Goal: Transaction & Acquisition: Purchase product/service

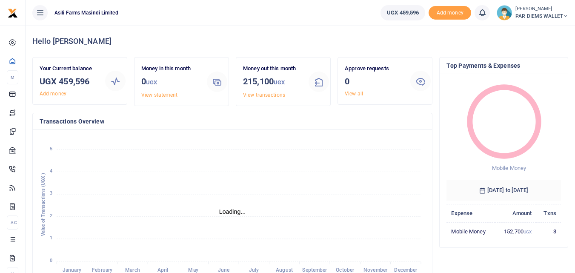
scroll to position [7, 7]
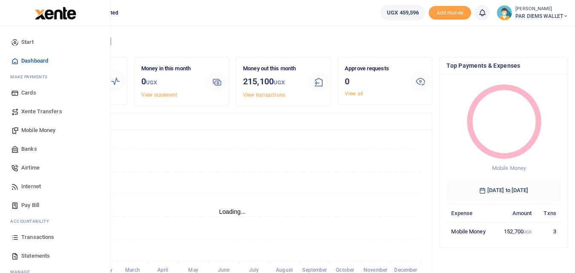
click at [16, 236] on icon at bounding box center [15, 237] width 8 height 8
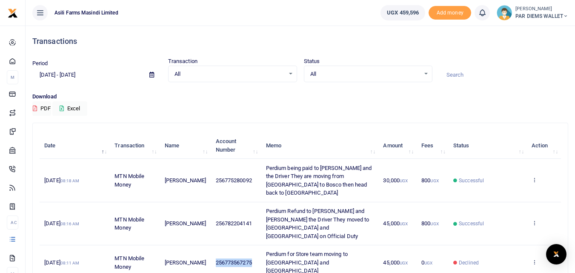
drag, startPoint x: 250, startPoint y: 242, endPoint x: 208, endPoint y: 244, distance: 42.6
click at [211, 245] on td "256773567275" at bounding box center [236, 262] width 50 height 35
copy span "256773567275"
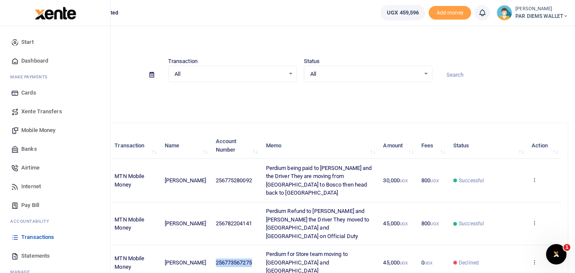
click at [40, 131] on span "Mobile Money" at bounding box center [38, 130] width 34 height 9
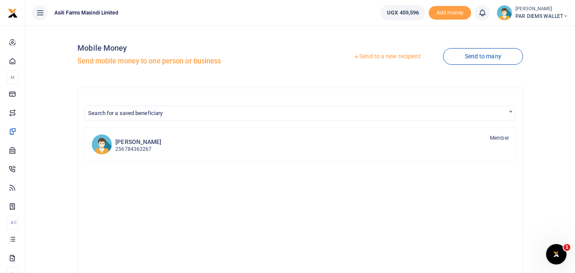
click at [397, 54] on link "Send to a new recipient" at bounding box center [386, 56] width 111 height 15
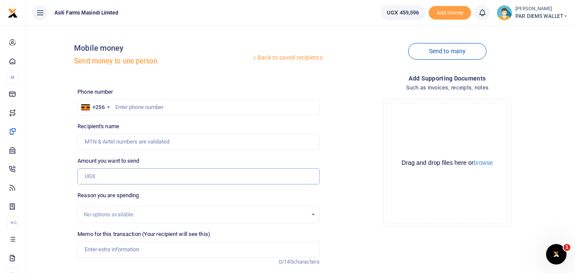
click at [99, 176] on input "Amount you want to send" at bounding box center [198, 176] width 242 height 16
paste input "256773567275"
type input "256773567275"
click at [137, 98] on div "Phone number +256 Uganda +256 Phone is required." at bounding box center [198, 102] width 242 height 28
click at [135, 102] on input "text" at bounding box center [198, 107] width 242 height 16
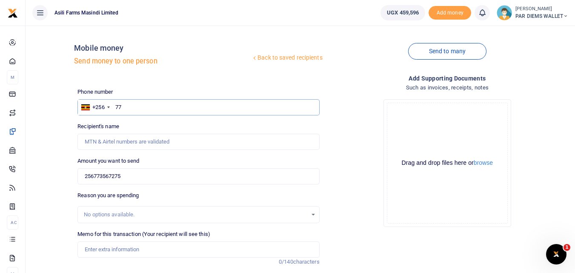
click at [141, 112] on input "77" at bounding box center [198, 107] width 242 height 16
type input "7"
type input "773567275"
type input "Godfrey Mundwa"
type input "773567275"
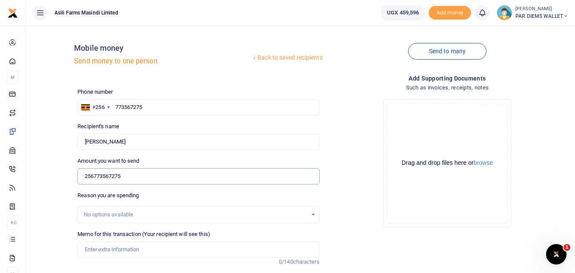
click at [148, 182] on input "256773567275" at bounding box center [198, 176] width 242 height 16
type input "2"
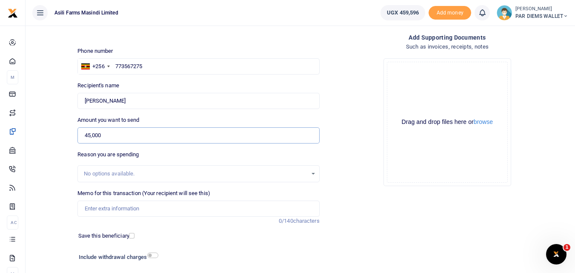
scroll to position [42, 0]
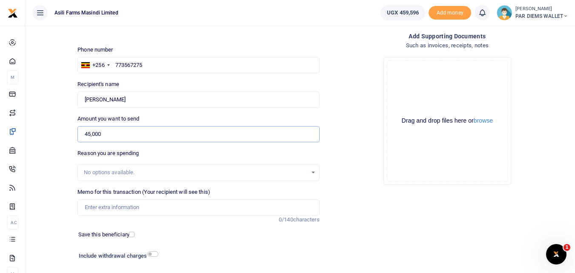
type input "45,000"
click at [91, 217] on div "Memo for this transaction (Your recipient will see this) Reason is required. 0/…" at bounding box center [198, 206] width 248 height 36
click at [105, 207] on input "Memo for this transaction (Your recipient will see this)" at bounding box center [198, 207] width 242 height 16
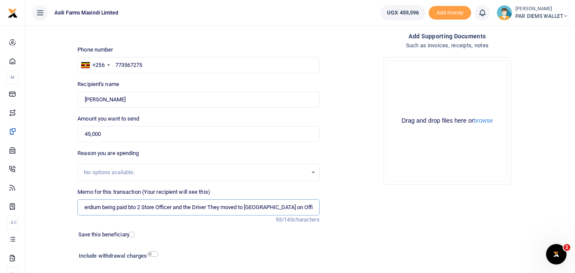
scroll to position [0, 6]
type input "Perdium being paid bto 2 Store Officer and the Driver They moved to Amatheon on…"
click at [423, 85] on div "Drag and drop files here or browse Powered by Uppy" at bounding box center [447, 120] width 121 height 121
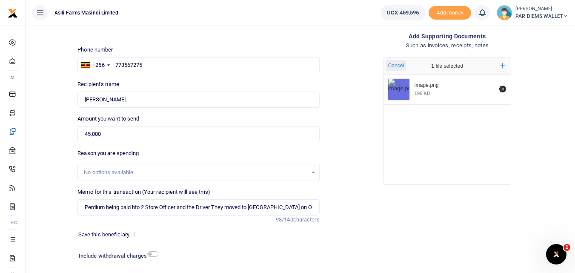
scroll to position [96, 0]
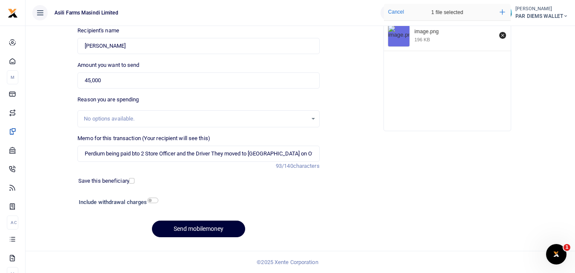
click at [208, 230] on button "Send mobilemoney" at bounding box center [198, 228] width 93 height 17
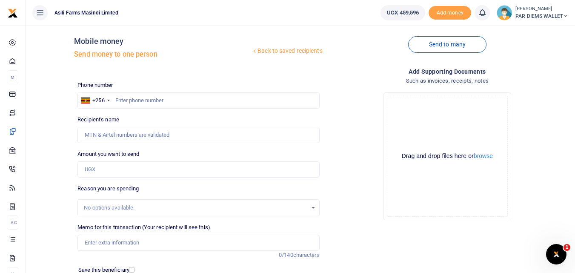
scroll to position [6, 0]
click at [119, 168] on input "Amount you want to send" at bounding box center [198, 170] width 242 height 16
paste input "0766379144"
type input "0766379144"
click at [140, 100] on input "text" at bounding box center [198, 101] width 242 height 16
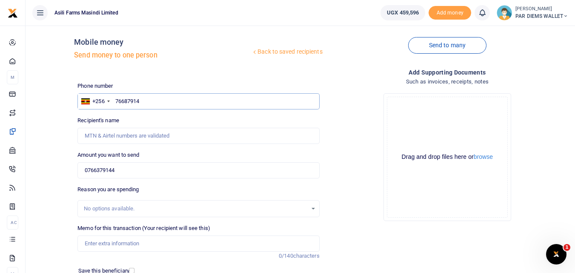
type input "766879144"
type input "Emmanuel Ssengiyunva"
type input "7"
type input "766379144"
type input "Vicent Gugu"
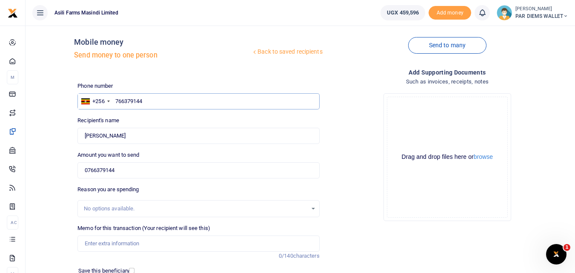
type input "766379144"
click at [134, 165] on input "0766379144" at bounding box center [198, 170] width 242 height 16
type input "0"
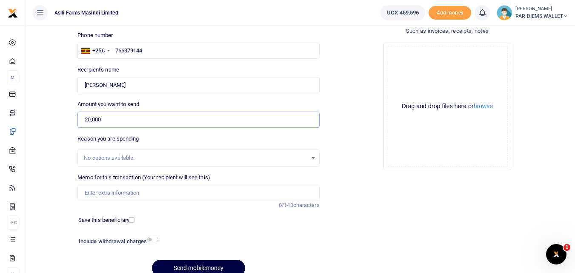
scroll to position [64, 0]
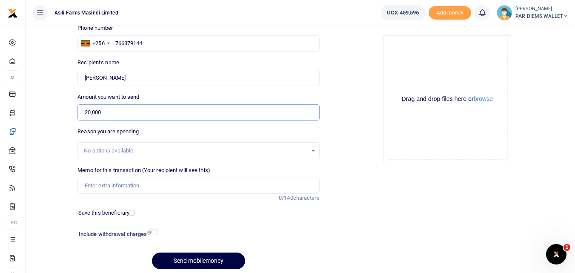
type input "20,000"
click at [95, 184] on input "Memo for this transaction (Your recipient will see this)" at bounding box center [198, 185] width 242 height 16
click at [97, 187] on input "Memo for this transaction (Your recipient will see this)" at bounding box center [198, 185] width 242 height 16
paste input "v"
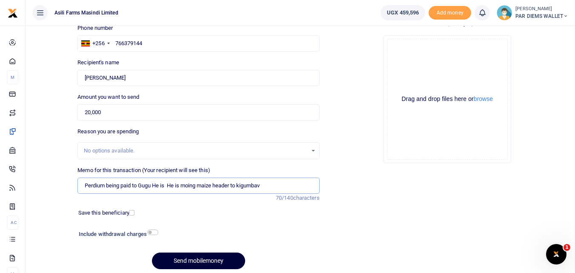
type input "Perdium being paid to Gugu He is He is moing maize header to kigumbav"
click at [195, 259] on button "Send mobilemoney" at bounding box center [198, 260] width 93 height 17
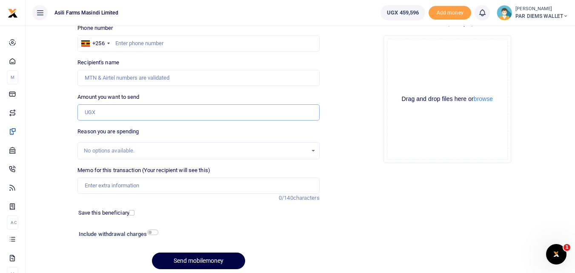
click at [112, 111] on input "Amount you want to send" at bounding box center [198, 112] width 242 height 16
paste input ".0785833115"
type input ".0785833115"
click at [144, 45] on input "text" at bounding box center [198, 43] width 242 height 16
type input "785833115"
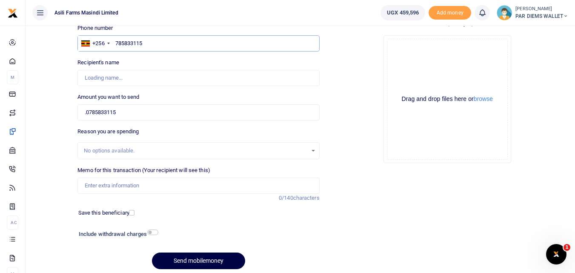
type input "Patrick Tumwesige"
type input "785833115"
click at [156, 113] on input ".0785833115" at bounding box center [198, 112] width 242 height 16
type input "."
type input "15,000"
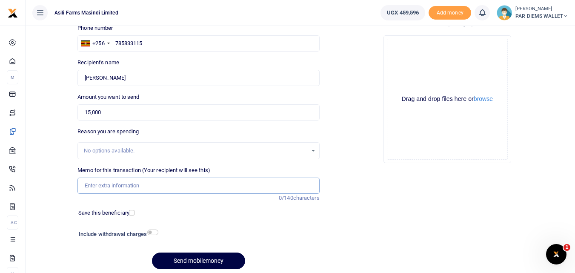
click at [102, 185] on input "Memo for this transaction (Your recipient will see this)" at bounding box center [198, 185] width 242 height 16
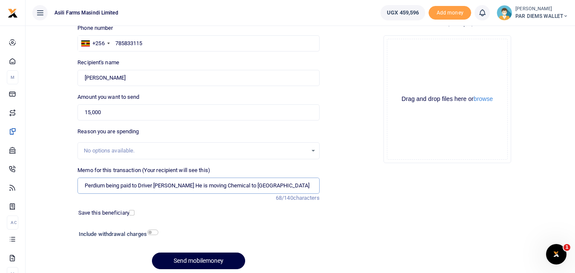
type input "Perdium being paid to Driver Patrick He is moving Chemical to Lutara"
click at [416, 49] on div "Drag and drop files here or browse Powered by Uppy" at bounding box center [447, 99] width 121 height 121
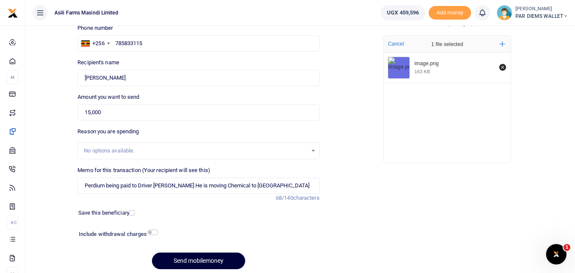
click at [199, 258] on button "Send mobilemoney" at bounding box center [198, 260] width 93 height 17
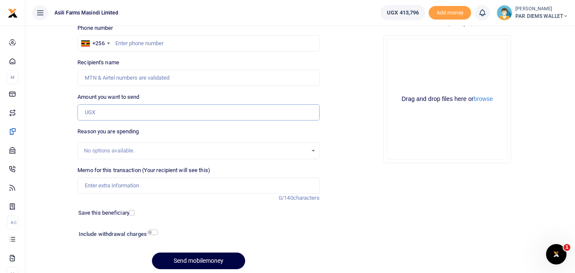
click at [114, 114] on input "Amount you want to send" at bounding box center [198, 112] width 242 height 16
paste input "0782641876"
type input "0782641876"
click at [133, 46] on input "text" at bounding box center [198, 43] width 242 height 16
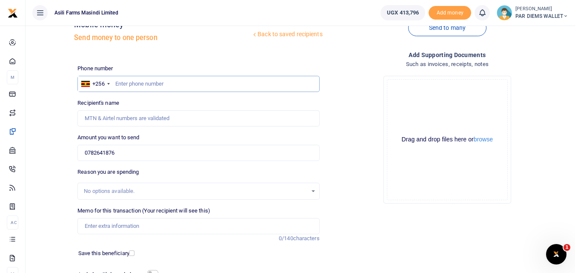
scroll to position [21, 0]
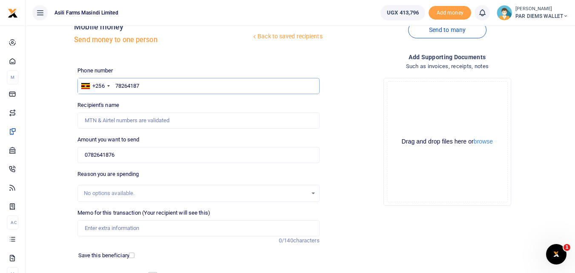
type input "782641876"
type input "Richard Ddumba"
type input "782641876"
click at [144, 154] on input "0782641876" at bounding box center [198, 155] width 242 height 16
type input "0"
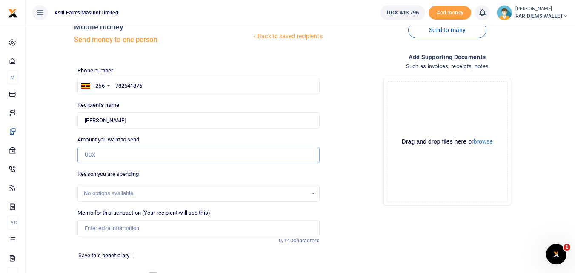
type input "0"
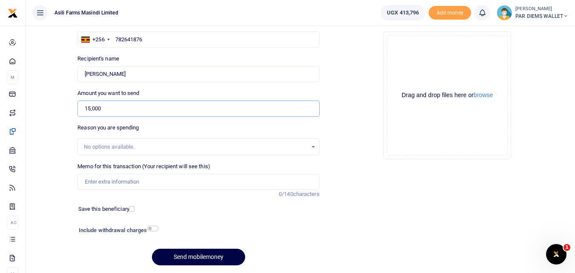
scroll to position [96, 0]
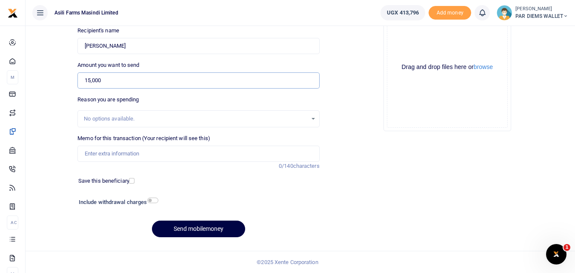
type input "15,000"
click at [137, 154] on input "Memo for this transaction (Your recipient will see this)" at bounding box center [198, 153] width 242 height 16
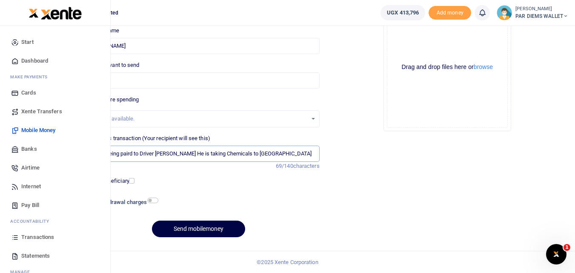
type input "Perdium being paird to Driver [PERSON_NAME] He is taking Chemicals to [GEOGRAPH…"
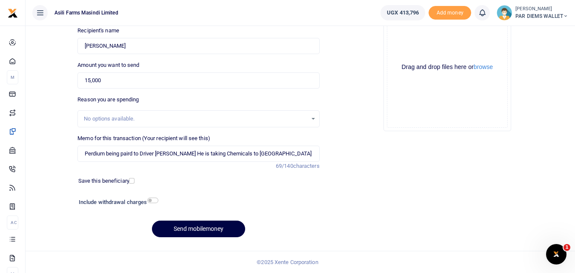
click at [407, 40] on div "Drag and drop files here or browse Powered by Uppy" at bounding box center [447, 67] width 121 height 121
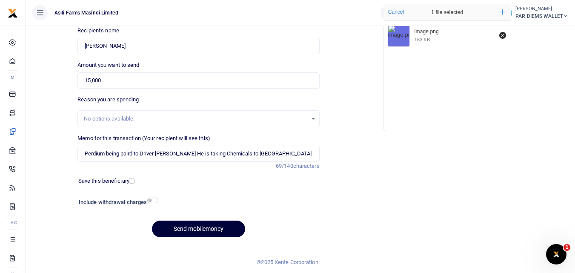
click at [213, 228] on button "Send mobilemoney" at bounding box center [198, 228] width 93 height 17
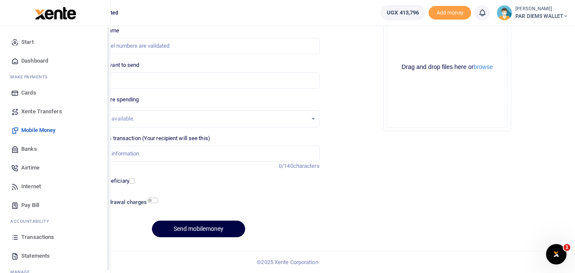
click at [15, 235] on icon at bounding box center [15, 237] width 8 height 8
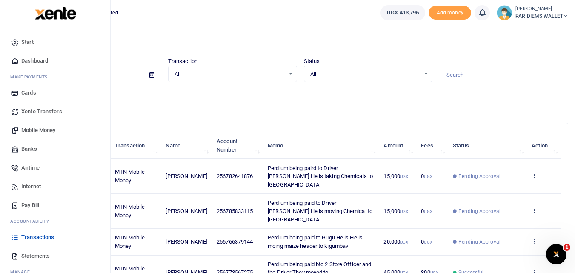
click at [41, 131] on span "Mobile Money" at bounding box center [38, 130] width 34 height 9
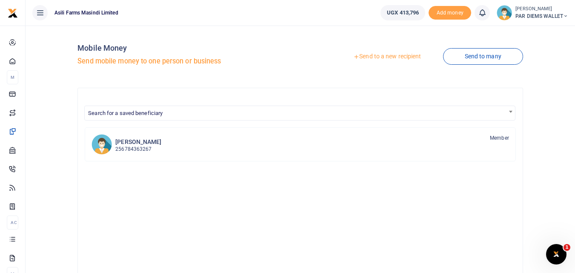
click at [379, 57] on link "Send to a new recipient" at bounding box center [386, 56] width 111 height 15
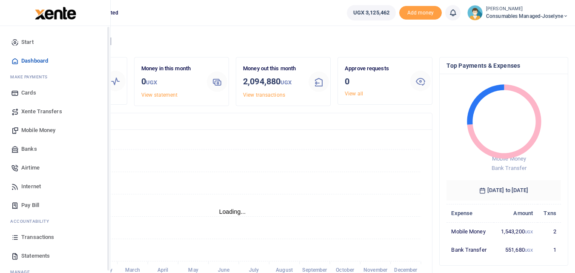
scroll to position [7, 7]
click at [31, 130] on span "Mobile Money" at bounding box center [38, 130] width 34 height 9
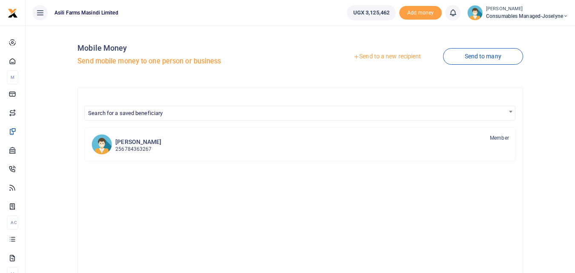
click at [379, 55] on link "Send to a new recipient" at bounding box center [386, 56] width 111 height 15
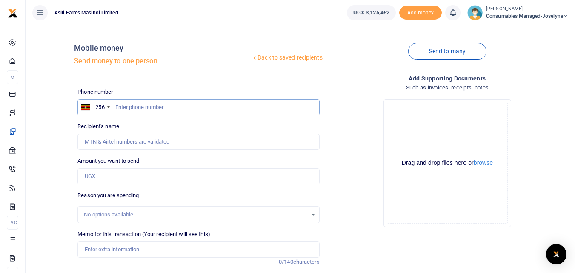
click at [142, 105] on input "text" at bounding box center [198, 107] width 242 height 16
type input "776796075"
type input "Oliver Sanyu"
type input "7"
type input "776796975"
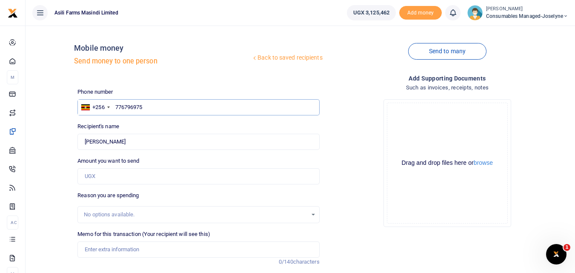
type input "Nileshkumar Harji Halai"
type input "776796975"
click at [116, 172] on input "Amount you want to send" at bounding box center [198, 176] width 242 height 16
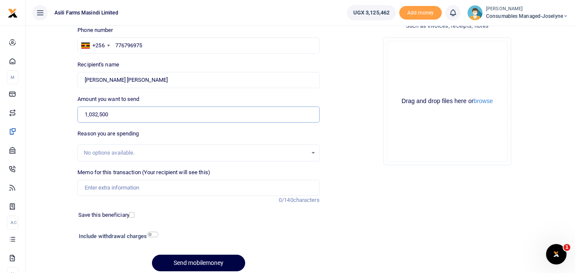
scroll to position [80, 0]
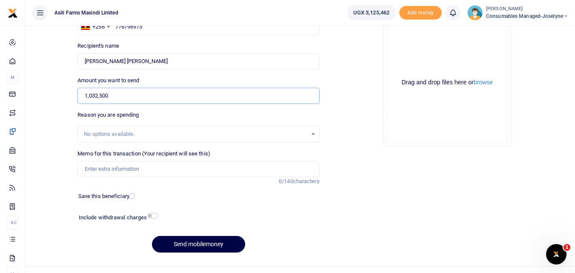
type input "1,032,500"
click at [92, 169] on input "Memo for this transaction (Your recipient will see this)" at bounding box center [198, 169] width 242 height 16
click at [85, 166] on input "Memo for this transaction (Your recipient will see this)" at bounding box center [198, 169] width 242 height 16
paste input "WK 40 /001 / 19"
paste input "WK 40 /001 / 12"
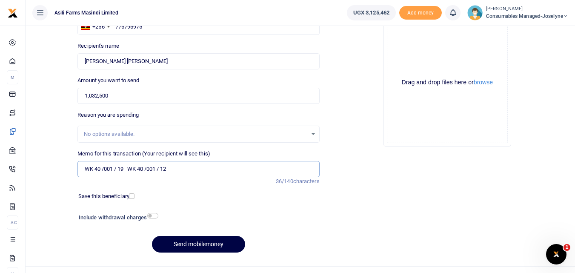
paste input "WK 40 /001 / 21"
click at [220, 172] on input "WK 40 /001 / 19 WK 40 /001 / 12 WK 40 /001 / 21" at bounding box center [198, 169] width 242 height 16
click at [157, 173] on input "WK 40 /001 / 19 WK 40 /001 / 12 WK 40 /001 / 21 Welding Materials for Combine h…" at bounding box center [198, 169] width 242 height 16
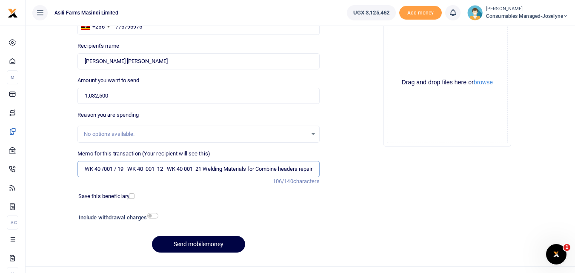
click at [118, 171] on input "WK 40 /001 / 19 WK 40 001 12 WK 40 001 21 Welding Materials for Combine headers…" at bounding box center [198, 169] width 242 height 16
type input "WK 40 001 19 WK 40 001 12 WK 40 001 21 Welding Materials for Combine headers re…"
click at [202, 246] on button "Send mobilemoney" at bounding box center [198, 244] width 93 height 17
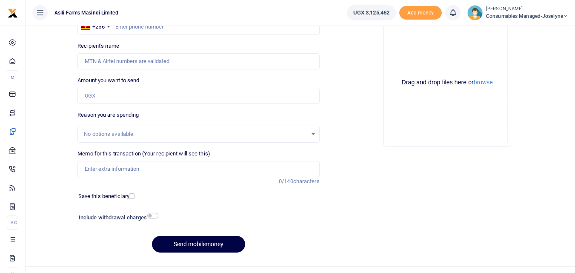
scroll to position [43, 0]
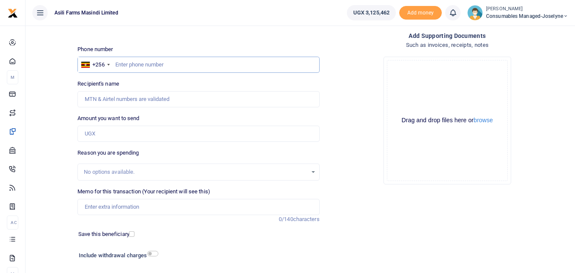
click at [141, 67] on input "text" at bounding box center [198, 65] width 242 height 16
click at [164, 63] on input "text" at bounding box center [198, 65] width 242 height 16
type input "785737592"
type input "Godfrey Balikata"
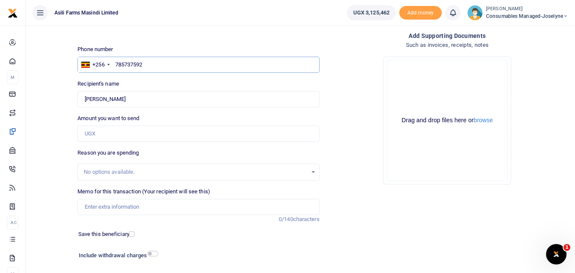
type input "785737592"
click at [113, 138] on input "Amount you want to send" at bounding box center [198, 133] width 242 height 16
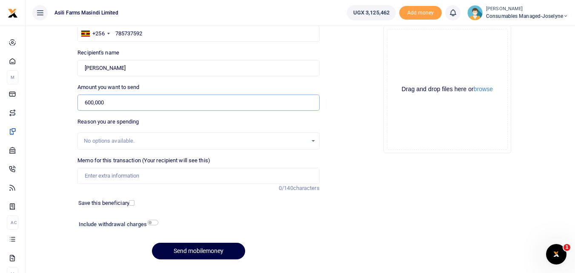
scroll to position [96, 0]
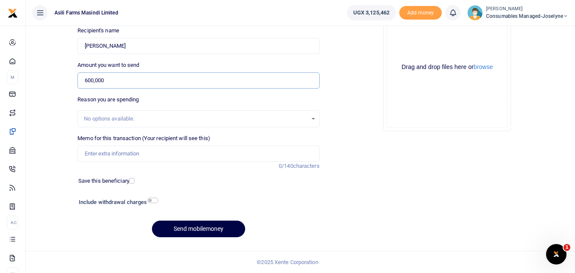
type input "600,000"
click at [138, 157] on input "Memo for this transaction (Your recipient will see this)" at bounding box center [198, 153] width 242 height 16
type input "P"
click at [91, 153] on input "Memo for this transaction (Your recipient will see this)" at bounding box center [198, 153] width 242 height 16
paste input "WK 40 /008 / 02"
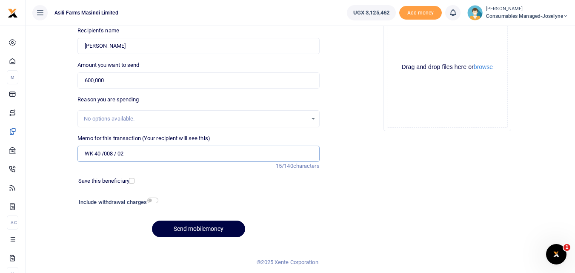
click at [140, 157] on input "WK 40 /008 / 02" at bounding box center [198, 153] width 242 height 16
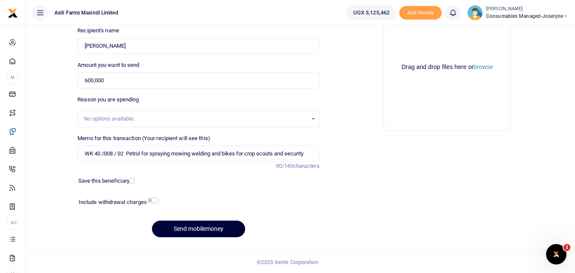
click at [201, 225] on button "Send mobilemoney" at bounding box center [198, 228] width 93 height 17
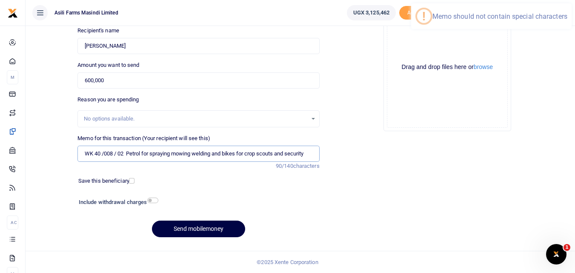
click at [118, 153] on input "WK 40 /008 / 02 Petrol for spraying mowing welding and bikes for crop scouts an…" at bounding box center [198, 153] width 242 height 16
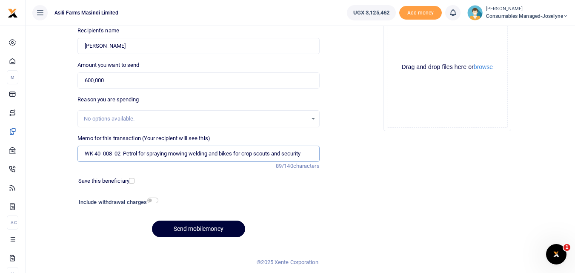
type input "WK 40 008 02 Petrol for spraying mowing welding and bikes for crop scouts and s…"
click at [202, 230] on button "Send mobilemoney" at bounding box center [198, 228] width 93 height 17
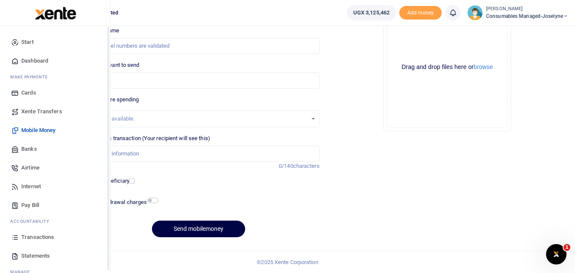
click at [14, 236] on icon at bounding box center [15, 237] width 8 height 8
